Goal: Transaction & Acquisition: Purchase product/service

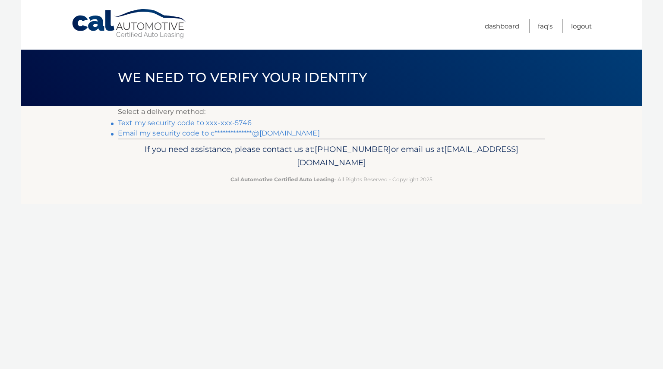
click at [203, 123] on link "Text my security code to xxx-xxx-5746" at bounding box center [185, 123] width 134 height 8
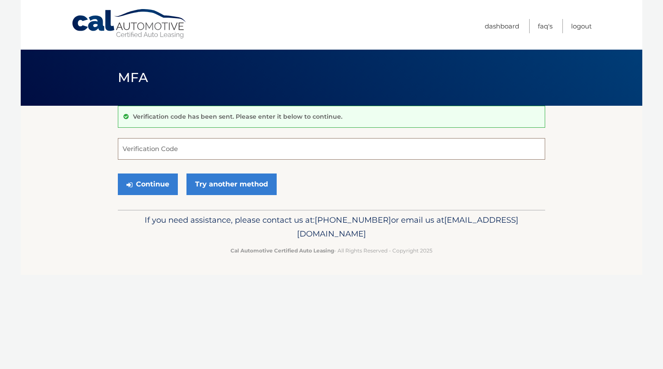
click at [213, 148] on input "Verification Code" at bounding box center [332, 149] width 428 height 22
type input "918014"
click at [162, 179] on button "Continue" at bounding box center [148, 185] width 60 height 22
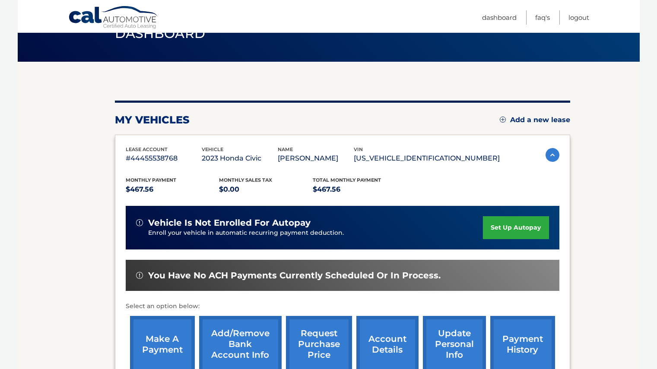
scroll to position [130, 0]
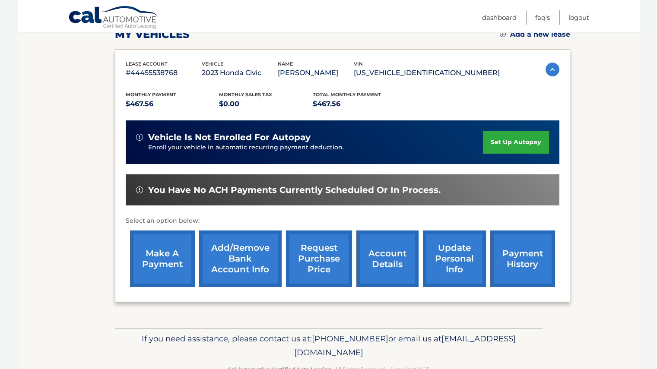
click at [156, 257] on link "make a payment" at bounding box center [162, 259] width 65 height 57
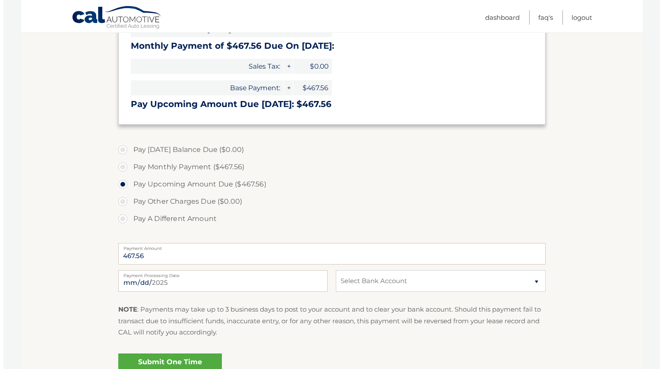
scroll to position [173, 0]
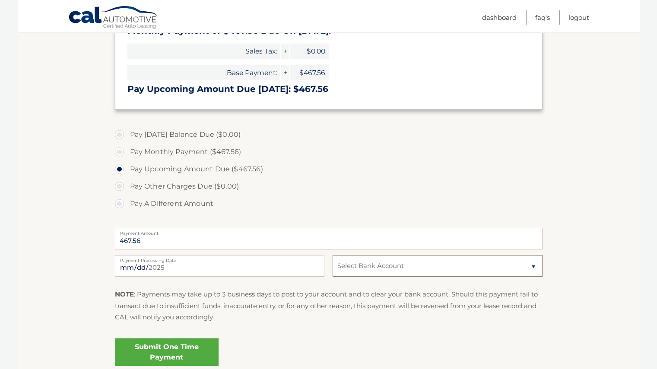
click at [359, 269] on select "Select Bank Account Checking BANK OF AMERICA N.A. *****4503 Checking BANK OF AM…" at bounding box center [437, 266] width 209 height 22
select select "Yjc1NmQ3NTMtOTMyYS00N2U2LWIwYmEtZjdkN2I5ZjA2ZTkz"
click at [333, 255] on select "Select Bank Account Checking BANK OF AMERICA N.A. *****4503 Checking BANK OF AM…" at bounding box center [437, 266] width 209 height 22
click at [191, 347] on link "Submit One Time Payment" at bounding box center [167, 353] width 104 height 28
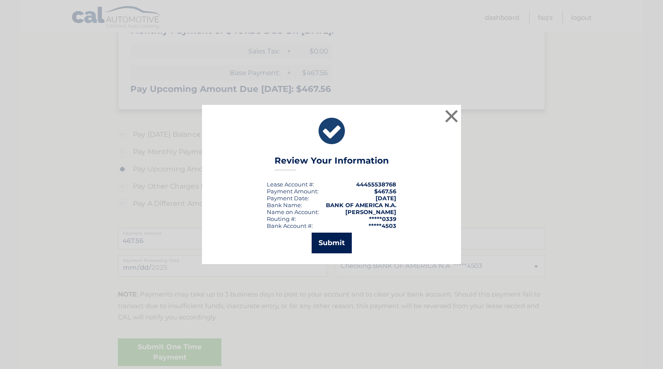
click at [322, 249] on button "Submit" at bounding box center [332, 243] width 40 height 21
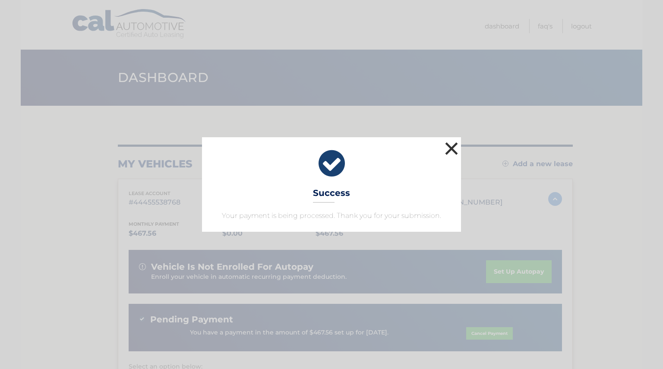
click at [450, 149] on button "×" at bounding box center [451, 148] width 17 height 17
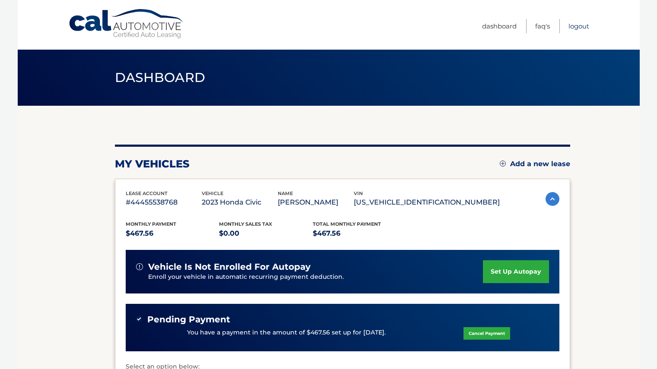
click at [586, 26] on link "Logout" at bounding box center [578, 26] width 21 height 14
